Goal: Task Accomplishment & Management: Complete application form

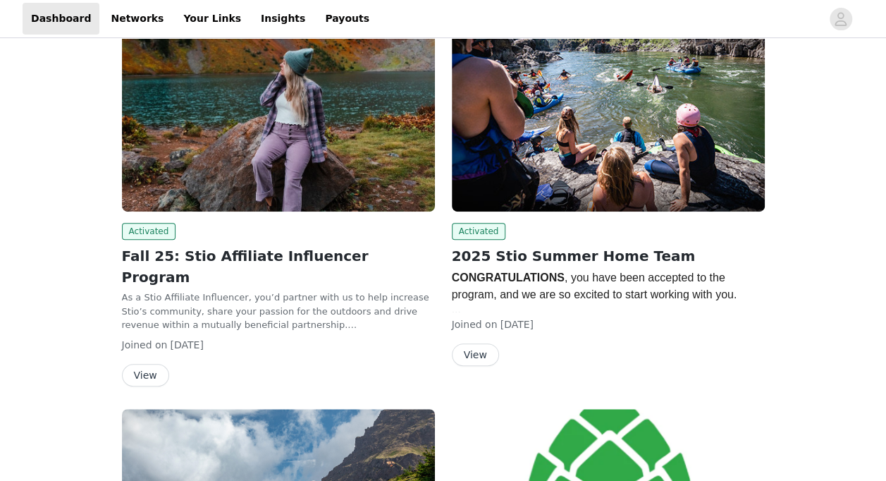
scroll to position [260, 0]
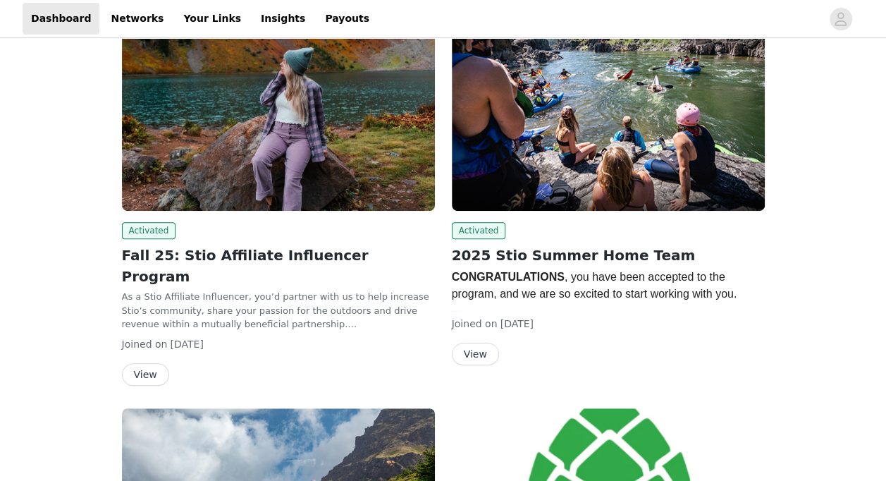
click at [591, 118] on img at bounding box center [608, 93] width 313 height 235
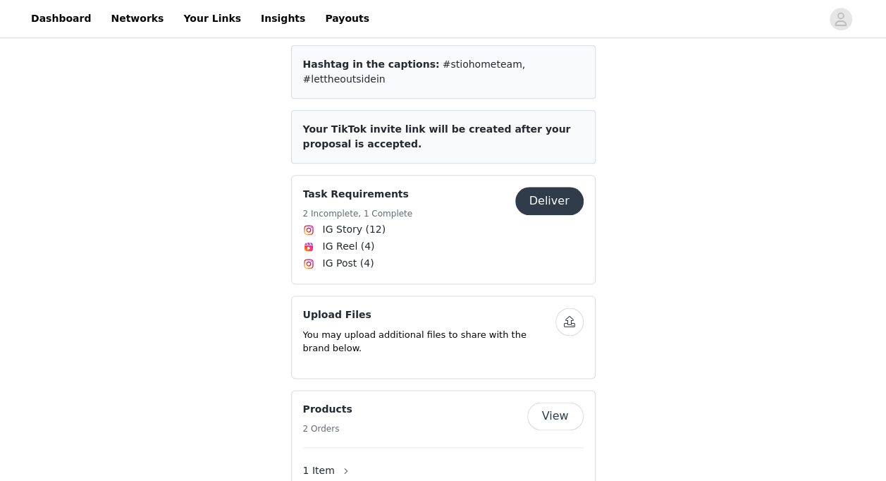
scroll to position [732, 0]
click at [416, 192] on div "Task Requirements 2 Incomplete, 1 Complete" at bounding box center [409, 203] width 212 height 35
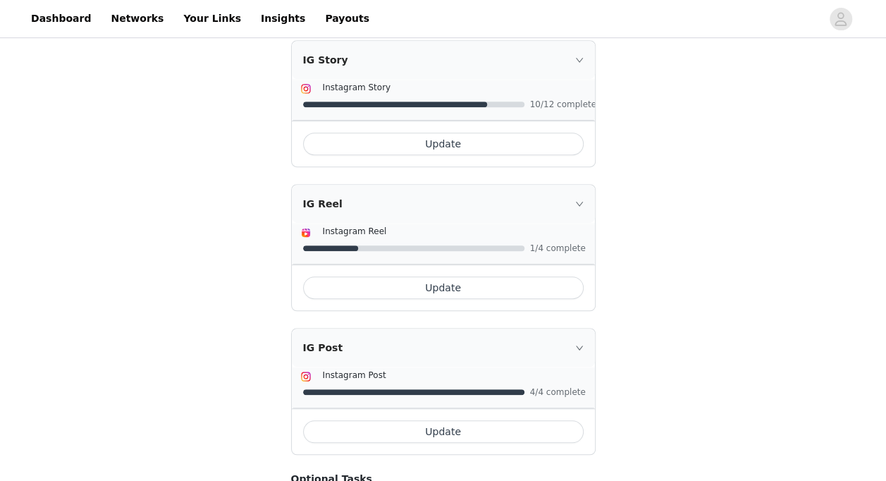
scroll to position [405, 0]
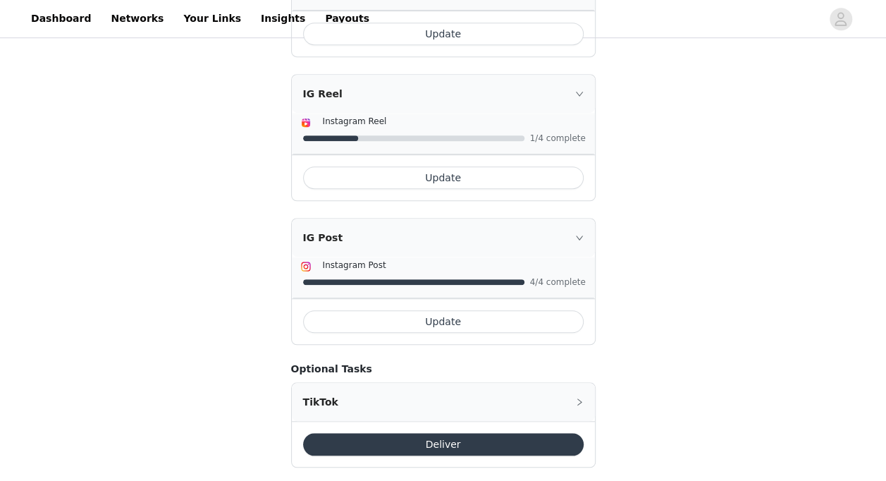
click at [443, 310] on button "Update" at bounding box center [443, 321] width 281 height 23
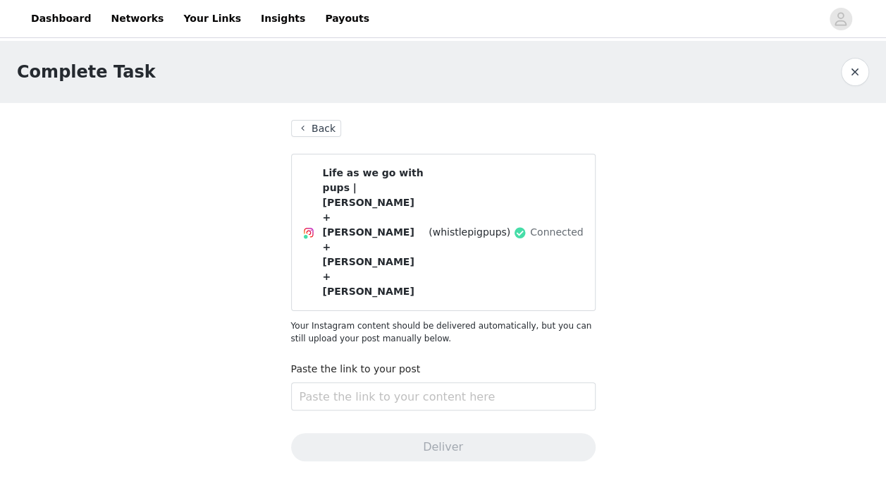
click at [314, 128] on button "Back" at bounding box center [316, 128] width 51 height 17
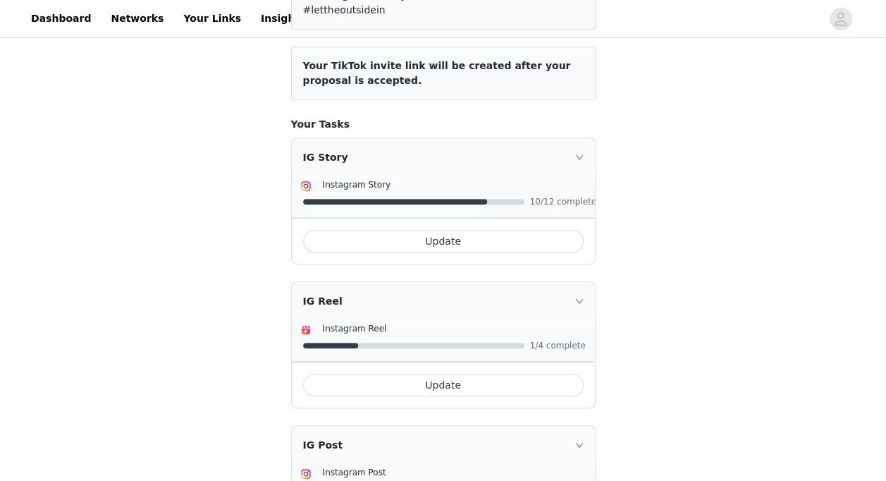
scroll to position [199, 0]
click at [484, 373] on button "Update" at bounding box center [443, 384] width 281 height 23
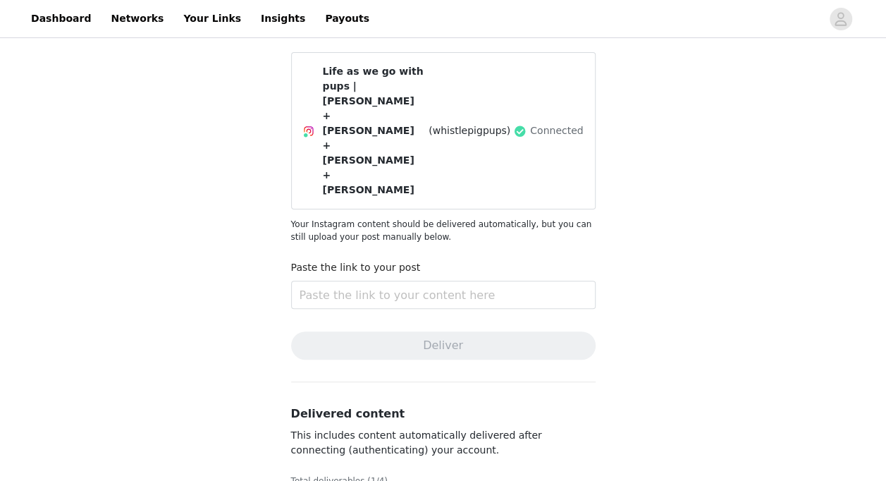
scroll to position [152, 0]
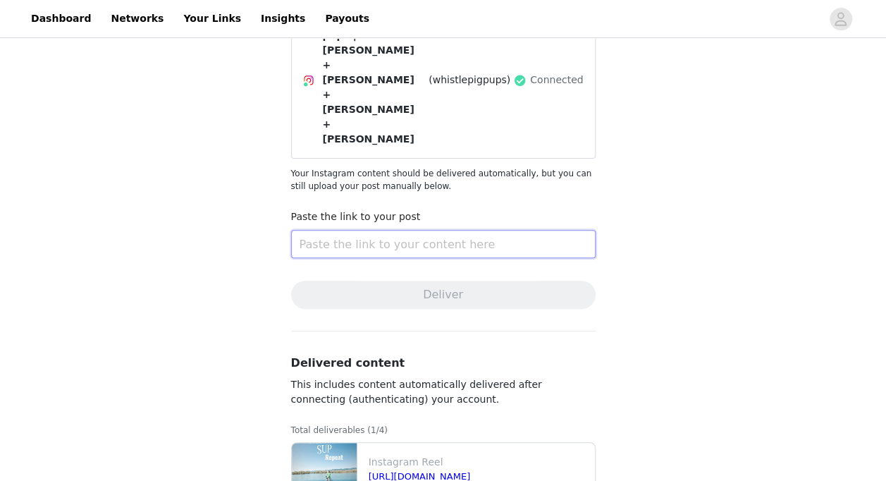
click at [407, 230] on input "text" at bounding box center [443, 244] width 305 height 28
paste input "[URL][DOMAIN_NAME]"
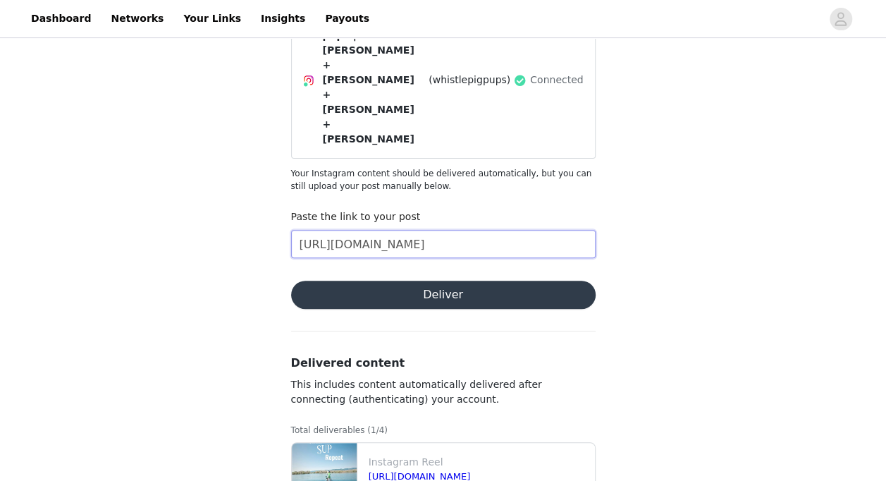
scroll to position [0, 265]
type input "[URL][DOMAIN_NAME]"
click at [446, 281] on button "Deliver" at bounding box center [443, 295] width 305 height 28
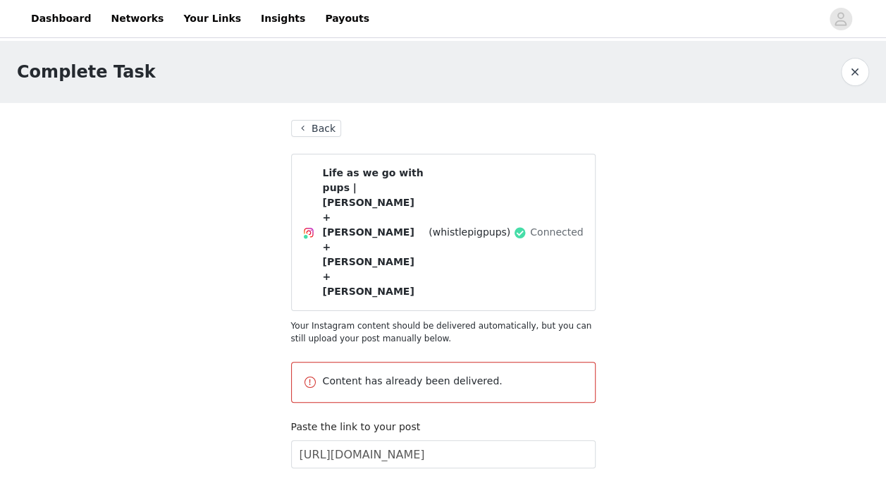
click at [319, 127] on button "Back" at bounding box center [316, 128] width 51 height 17
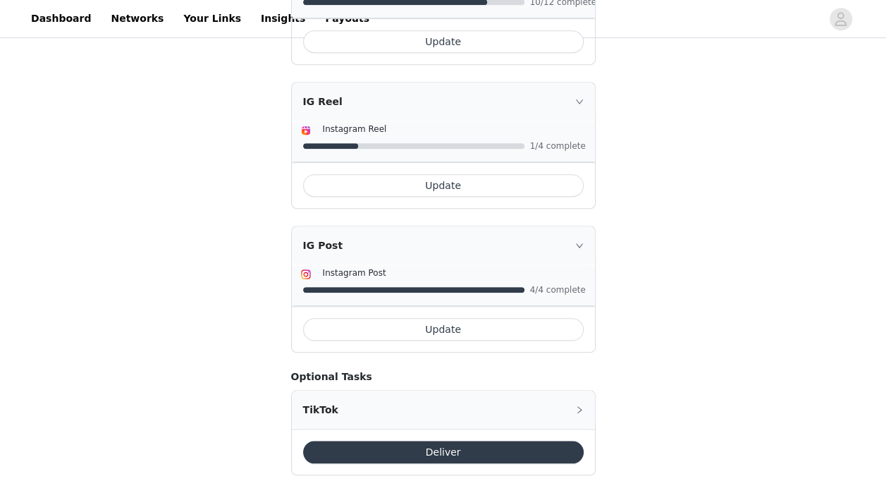
scroll to position [405, 0]
